Goal: Transaction & Acquisition: Purchase product/service

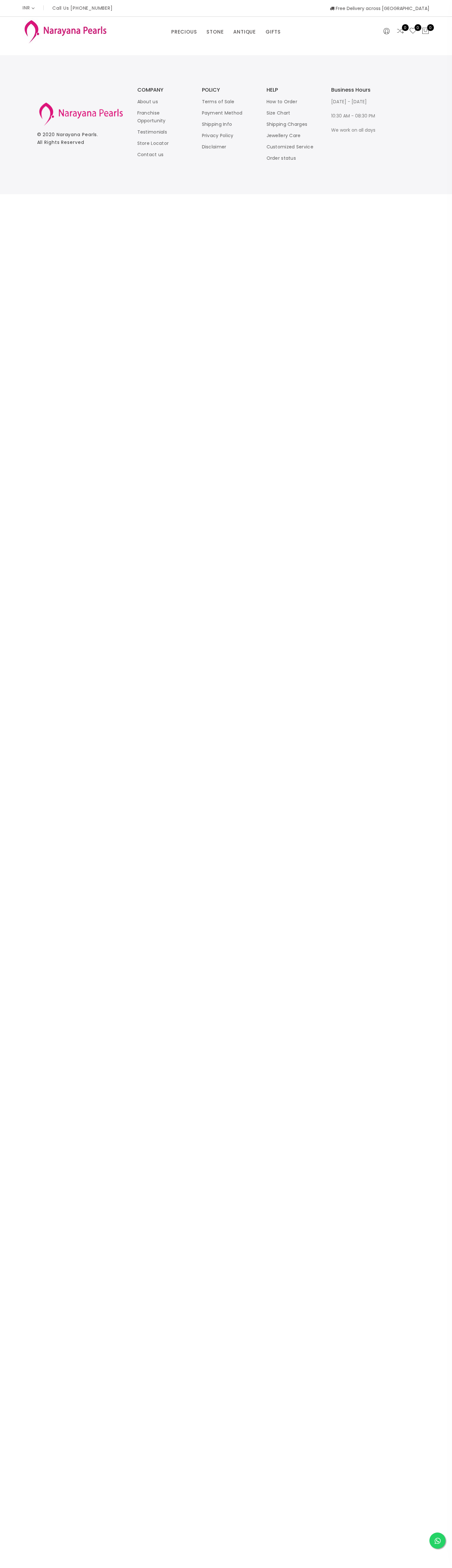
select select "INR"
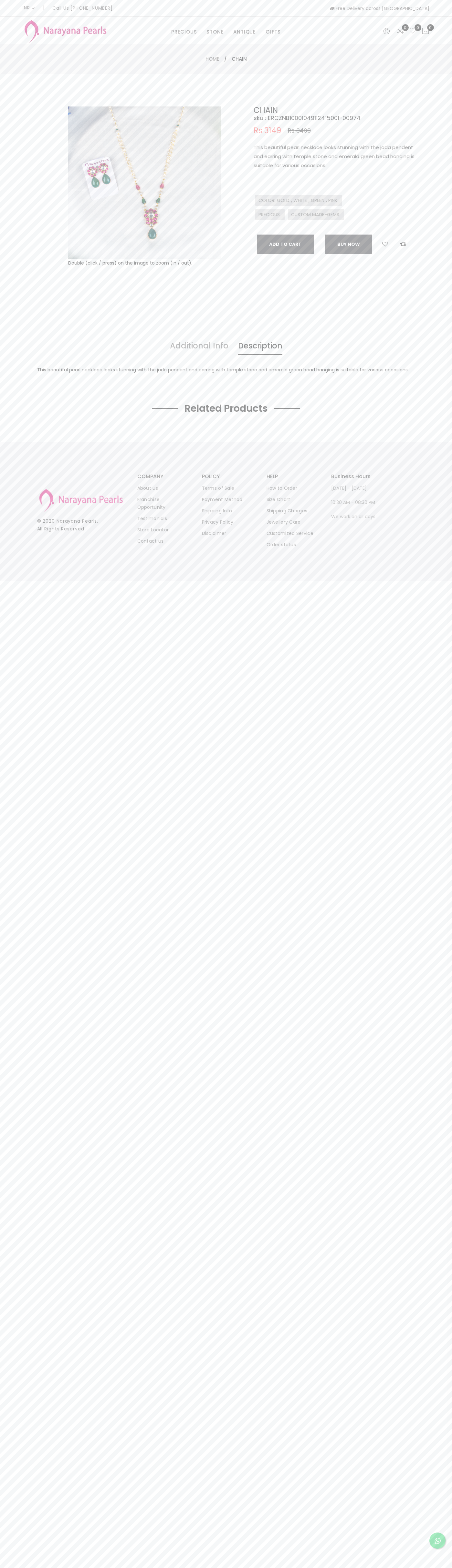
click at [150, 541] on link "Contact us" at bounding box center [150, 541] width 26 height 7
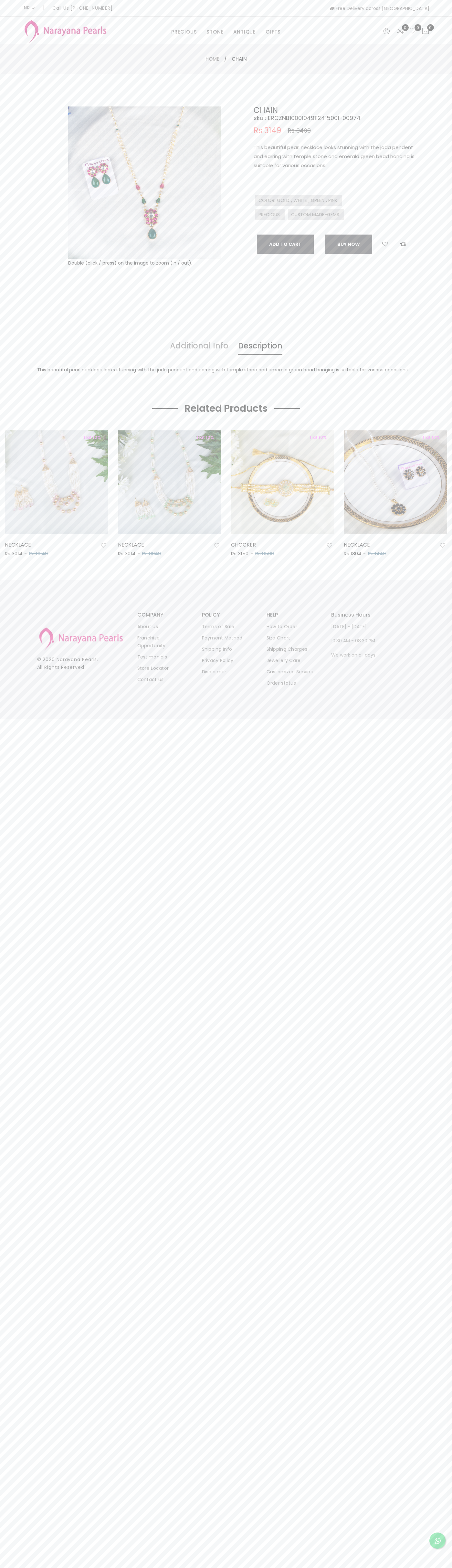
click at [285, 244] on button "Add To Cart" at bounding box center [284, 244] width 57 height 19
click at [330, 13] on div "INR CAD HKD GBP IDR INR JPY MYR USD MXN AUD Call Us +91 90949 50000 Free Delive…" at bounding box center [225, 8] width 406 height 16
click at [422, 648] on footer "© 2020 Narayana Pearls . All Rights Reserved COMPANY About us Franchise Opportu…" at bounding box center [226, 649] width 452 height 139
click at [148, 1567] on html "INR CAD HKD GBP IDR INR JPY MYR USD MXN AUD Call Us +91 90949 50000 Free Delive…" at bounding box center [226, 784] width 452 height 1568
click at [9, 576] on div "INR CAD HKD GBP IDR INR JPY MYR USD MXN AUD Call Us +91 90949 50000 Free Delive…" at bounding box center [226, 359] width 452 height 719
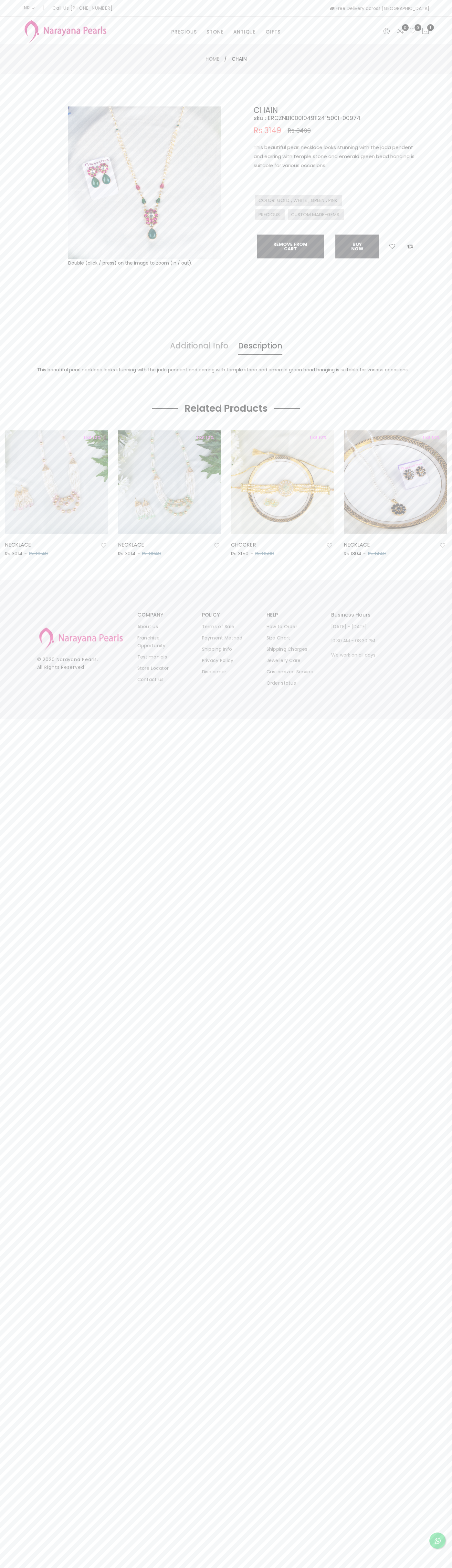
click at [425, 31] on icon at bounding box center [425, 31] width 8 height 8
click at [374, 164] on link "checkout" at bounding box center [374, 163] width 87 height 16
select select "IN"
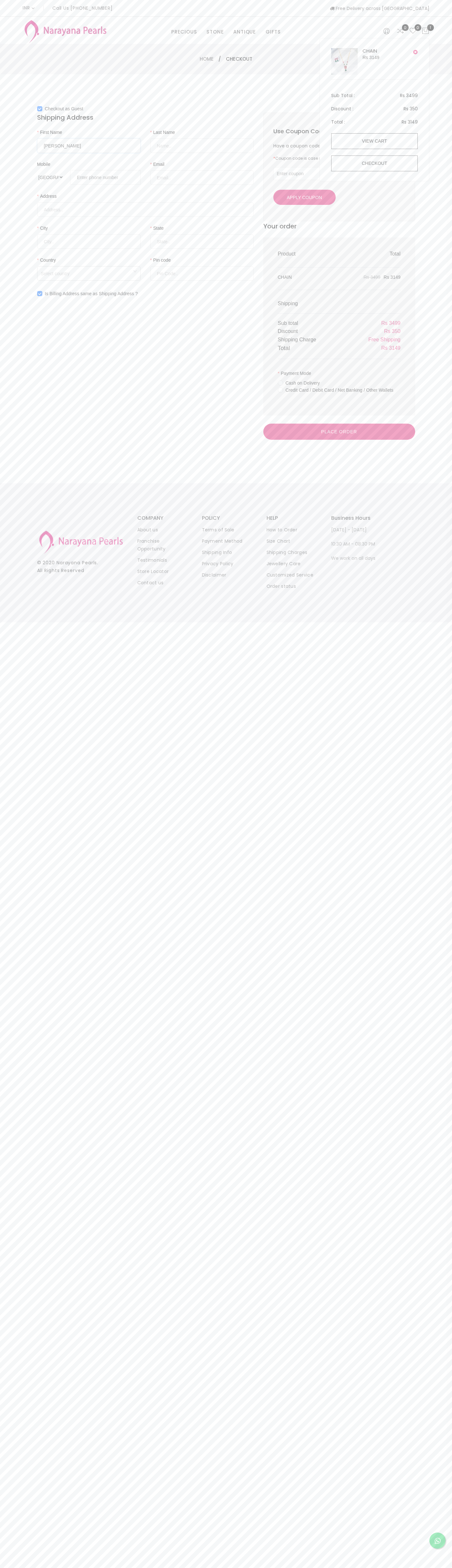
type input "Singh"
type input "080672 18000"
type input "johnsmith005@storebotmail.joonix.net"
type input "RMZ Infinity - Tower E No.3, Old Madras Road"
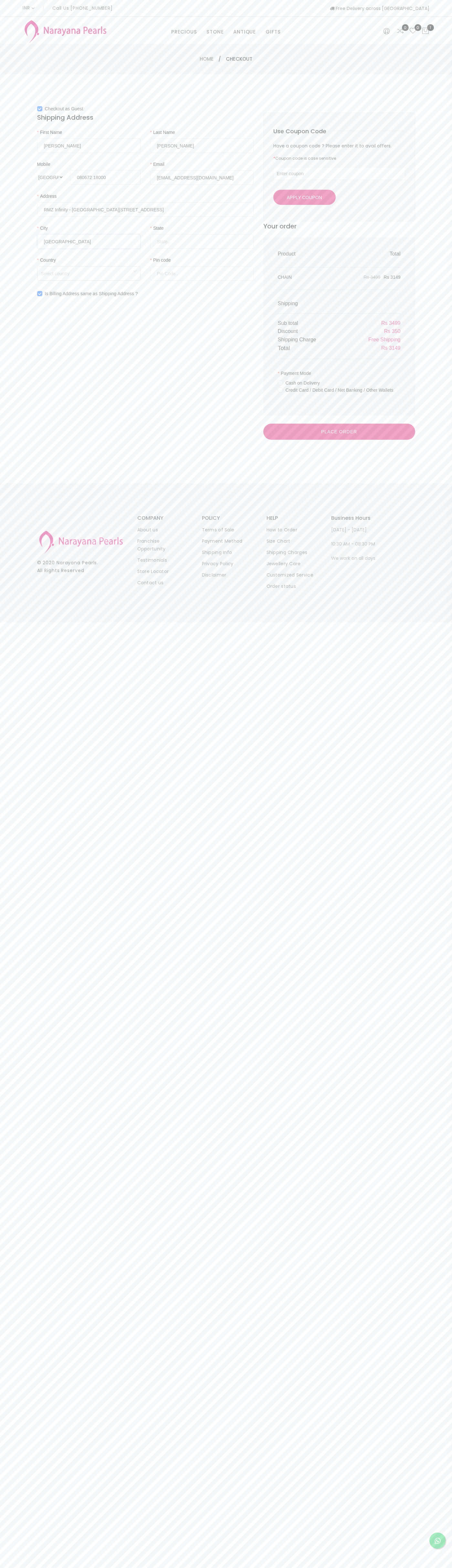
type input "bangalore"
type input "ka"
type input "560016"
click at [384, 340] on span "Free Shipping" at bounding box center [384, 339] width 32 height 5
click at [280, 394] on input "Credit Card / Debit Card / Net Banking / Other Wallets" at bounding box center [280, 395] width 5 height 15
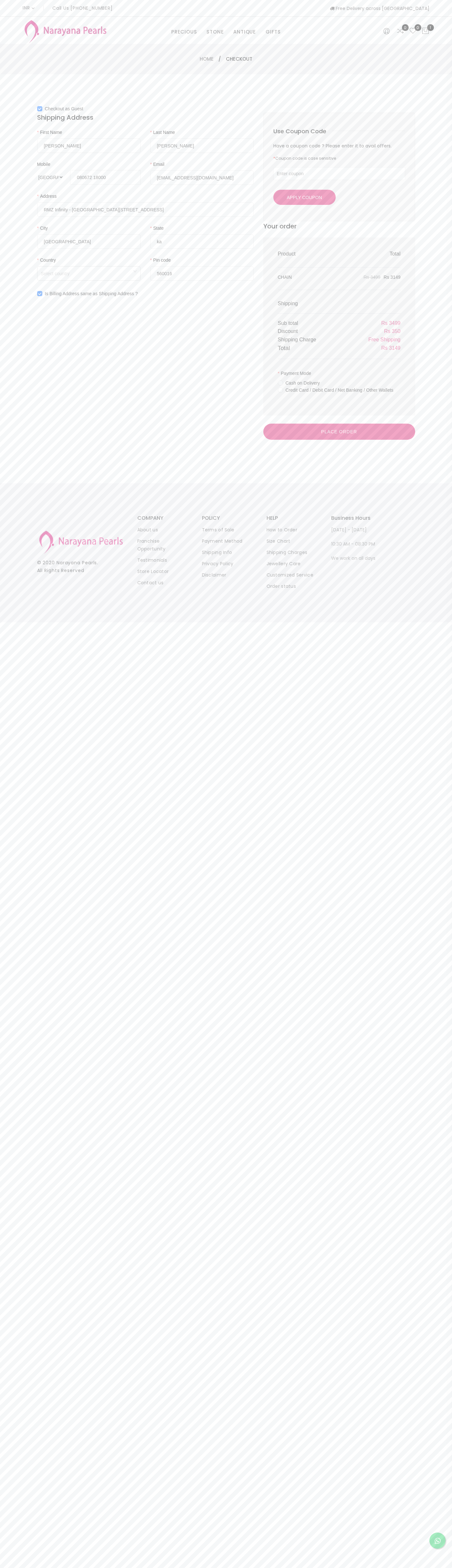
radio input "true"
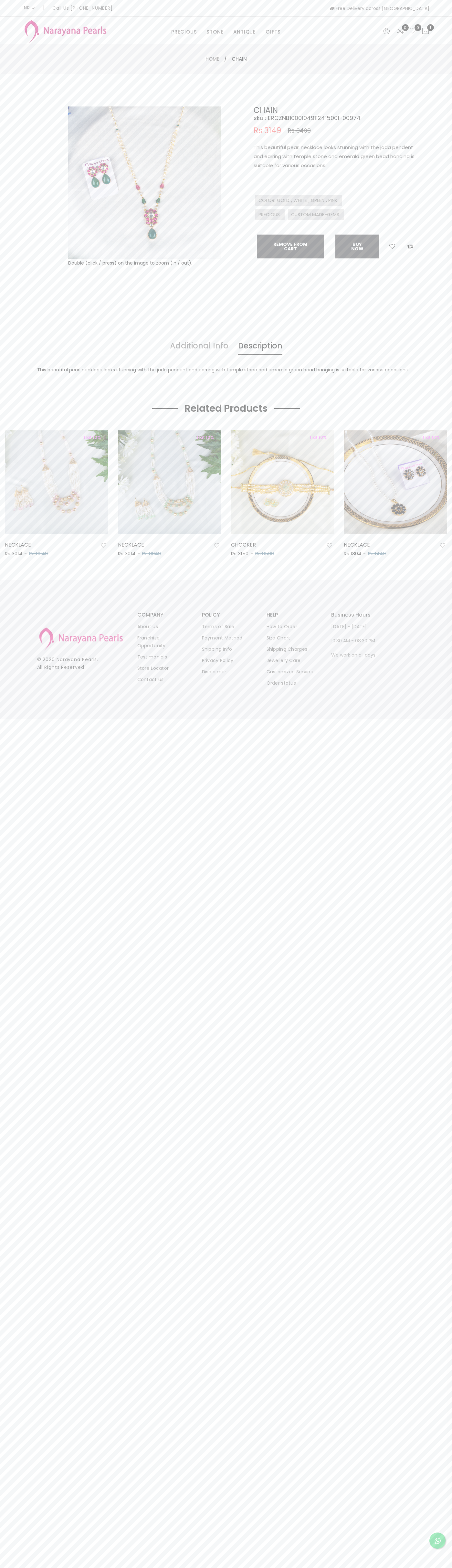
click at [291, 247] on button "Remove from cart" at bounding box center [290, 246] width 67 height 24
click at [305, 16] on div "INR 0 Call Us +91 90949 50000 Free Delivery across India" at bounding box center [225, 8] width 406 height 16
click at [425, 1556] on body "INR 0 Call Us +91 90949 50000 Free Delivery across India PRECIOUS CUSTOM MADE-G…" at bounding box center [226, 784] width 452 height 1568
click at [41, 1567] on html "INR 0 Call Us +91 90949 50000 Free Delivery across India PRECIOUS CUSTOM MADE-G…" at bounding box center [226, 784] width 452 height 1568
click at [7, 771] on body "INR 0 Call Us +91 90949 50000 Free Delivery across India PRECIOUS CUSTOM MADE-G…" at bounding box center [226, 784] width 452 height 1568
